Goal: Task Accomplishment & Management: Manage account settings

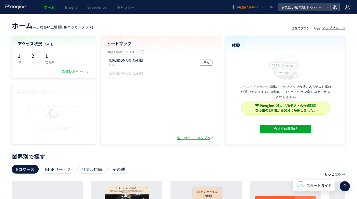
click at [347, 7] on icon at bounding box center [347, 7] width 5 height 5
click at [340, 21] on span "アカウント設定" at bounding box center [334, 20] width 25 height 5
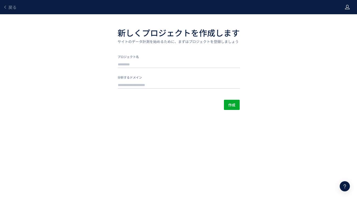
click at [346, 6] on icon at bounding box center [347, 7] width 5 height 5
click at [331, 27] on span "ログアウト" at bounding box center [331, 28] width 18 height 5
